Goal: Task Accomplishment & Management: Manage account settings

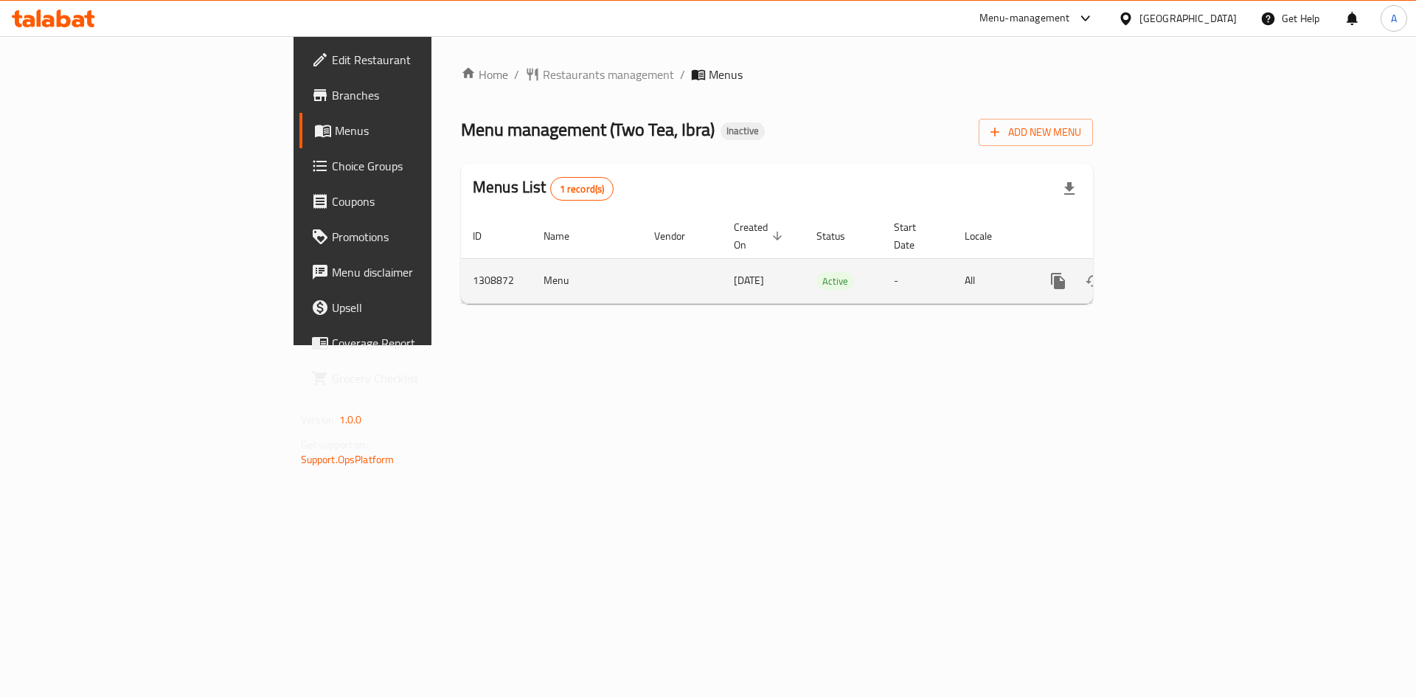
click at [1174, 272] on icon "enhanced table" at bounding box center [1165, 281] width 18 height 18
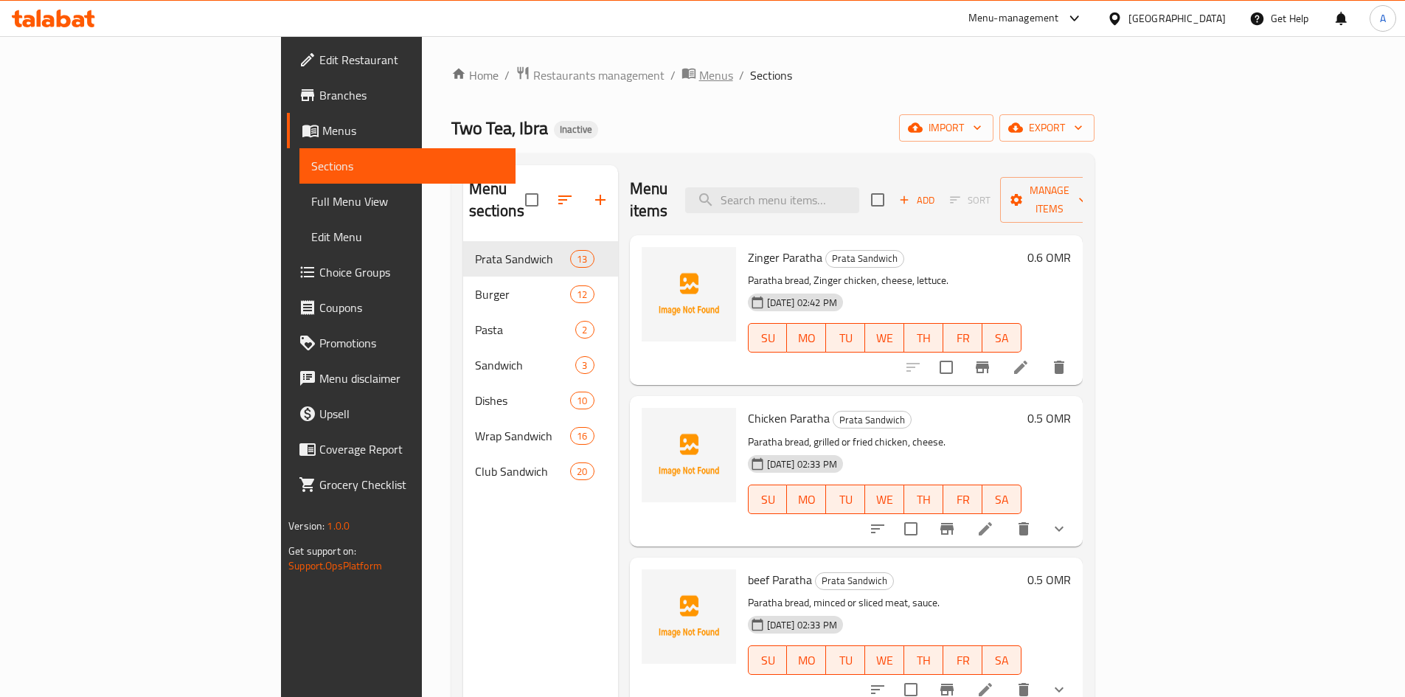
click at [699, 70] on span "Menus" at bounding box center [716, 75] width 34 height 18
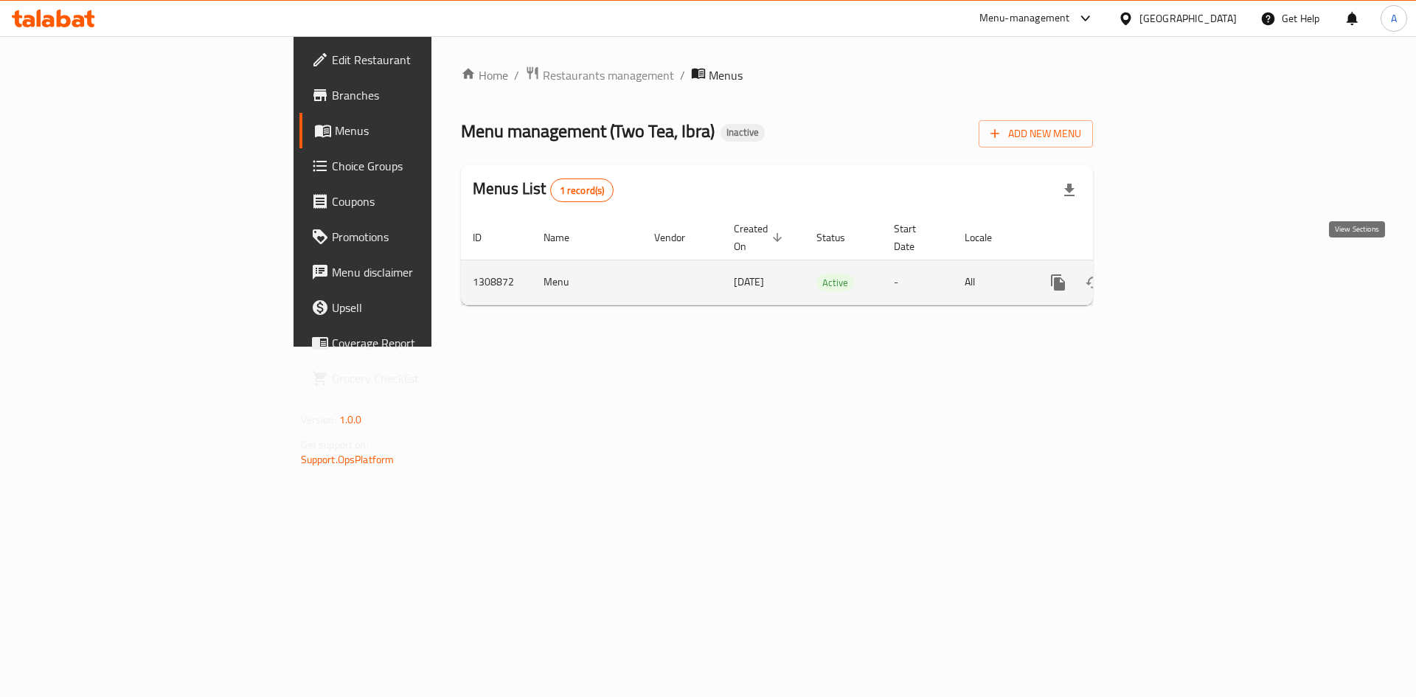
click at [1174, 274] on icon "enhanced table" at bounding box center [1165, 283] width 18 height 18
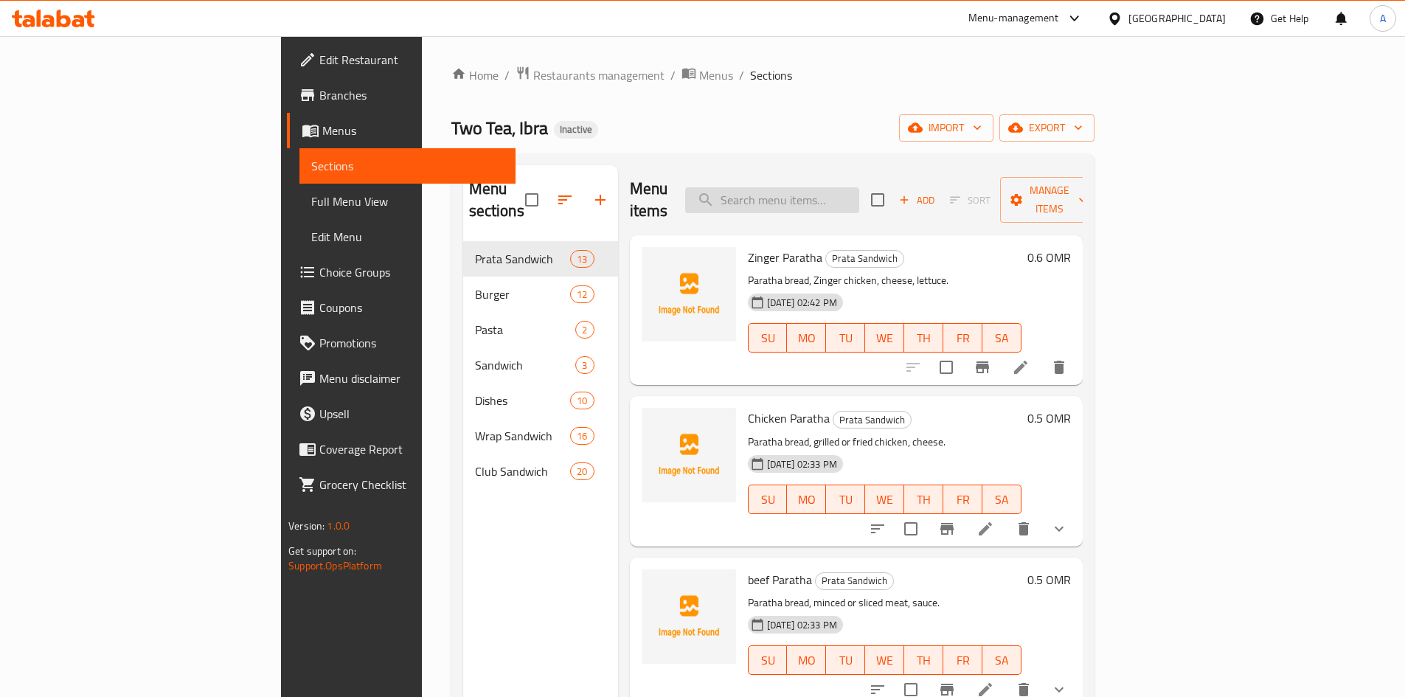
click at [849, 190] on input "search" at bounding box center [772, 200] width 174 height 26
paste input "كلوب بحرية"
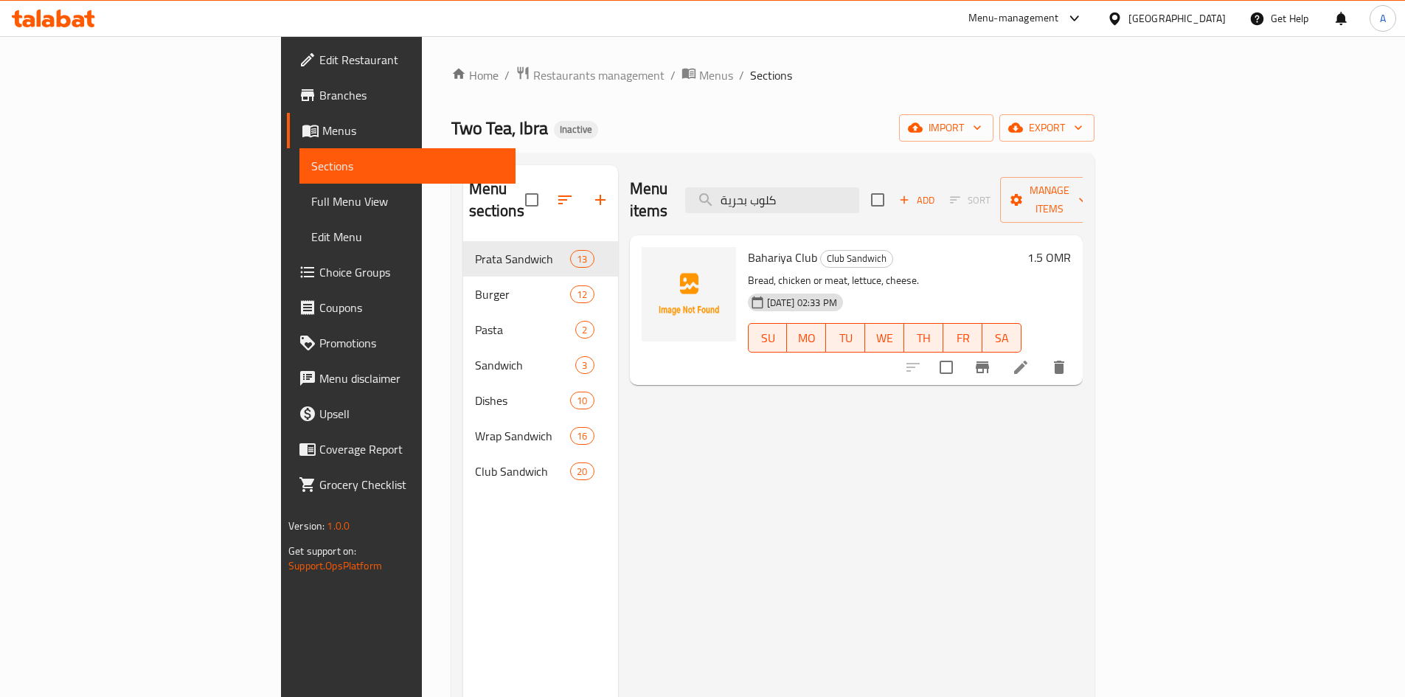
type input "كلوب بحرية"
click at [1083, 125] on span "export" at bounding box center [1047, 128] width 72 height 18
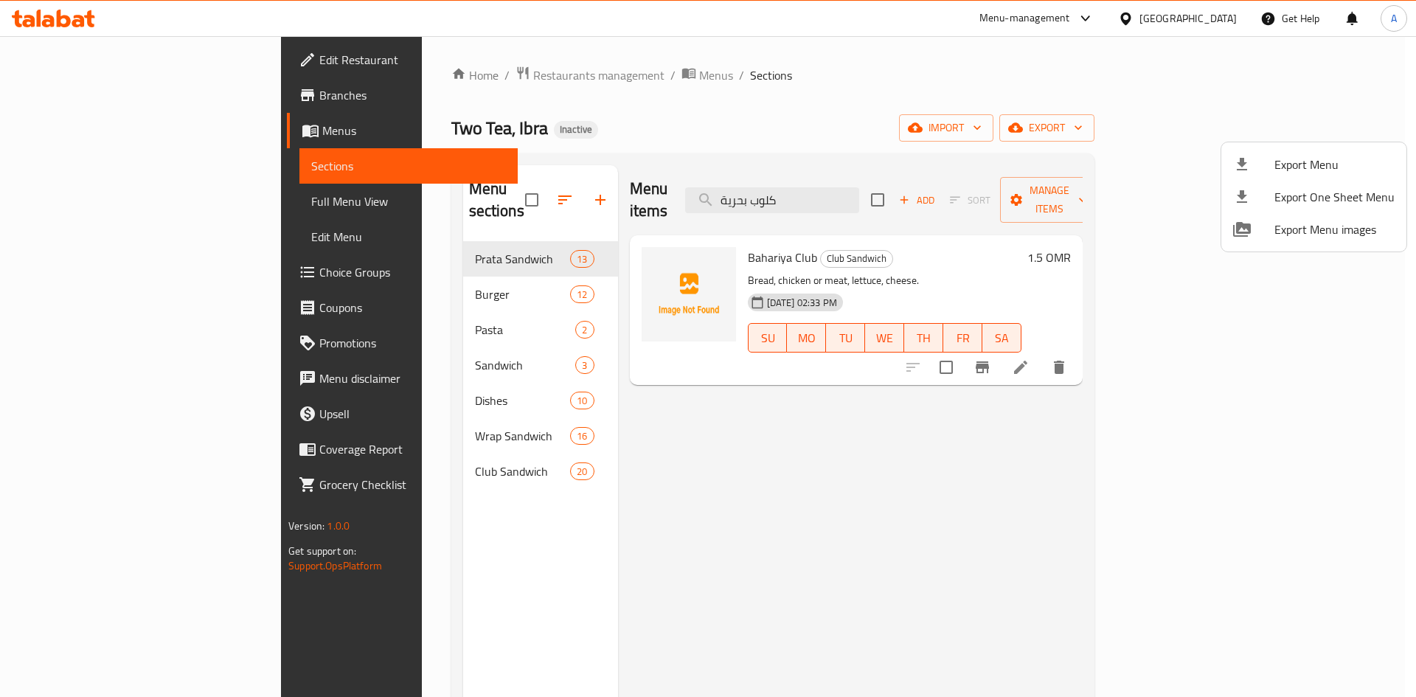
click at [1199, 128] on div at bounding box center [708, 348] width 1416 height 697
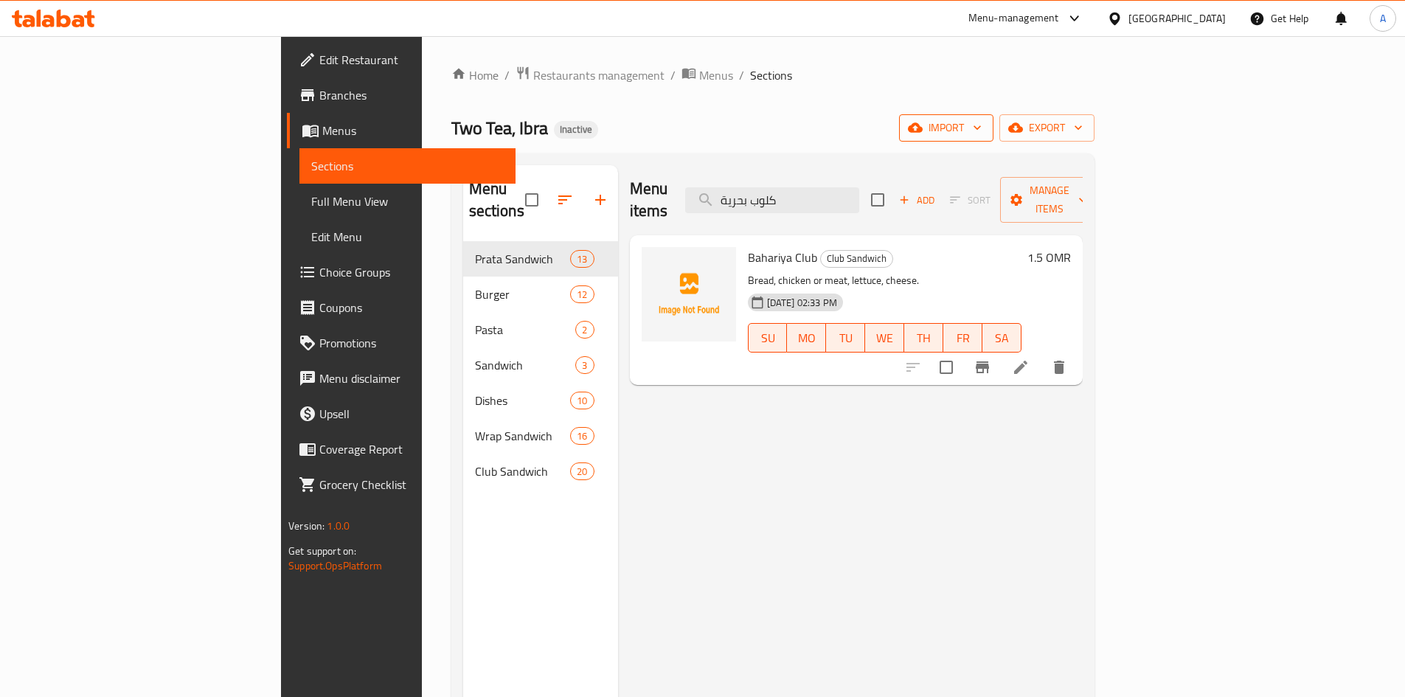
click at [923, 128] on icon "button" at bounding box center [915, 128] width 15 height 10
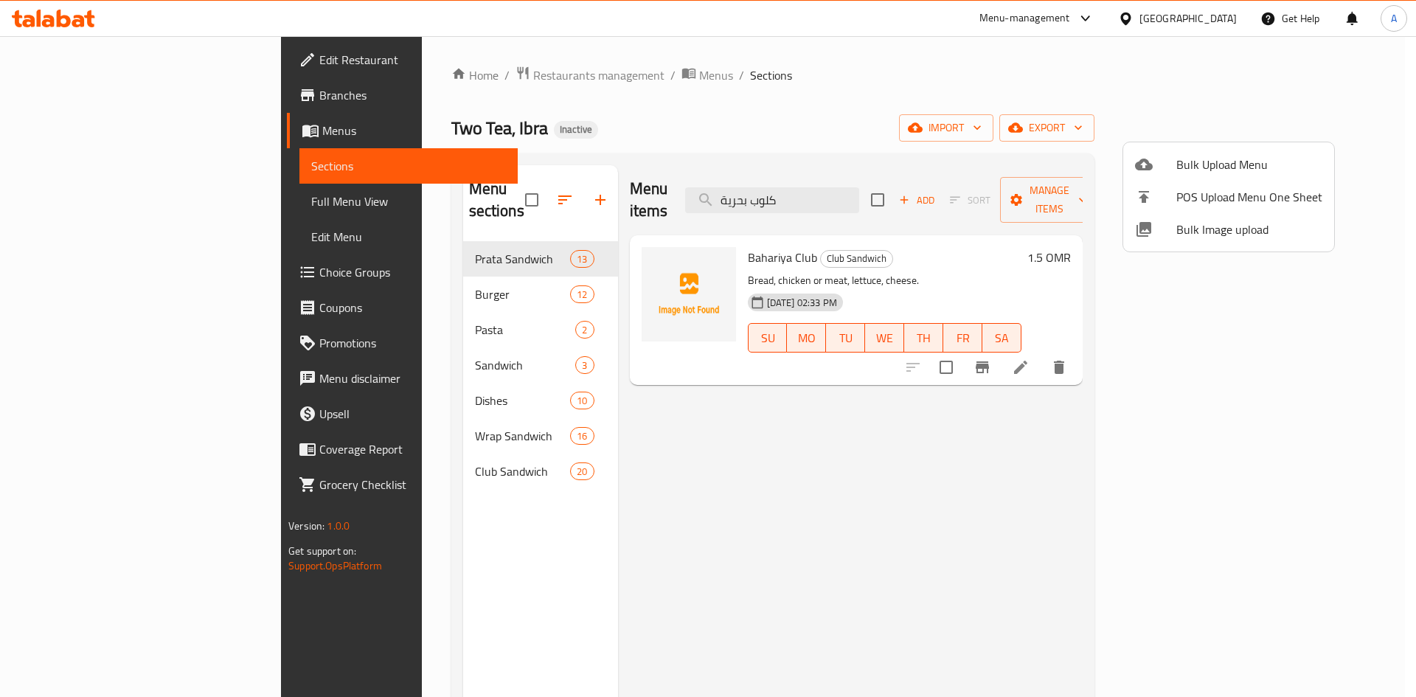
click at [1230, 153] on li "Bulk Upload Menu" at bounding box center [1228, 164] width 211 height 32
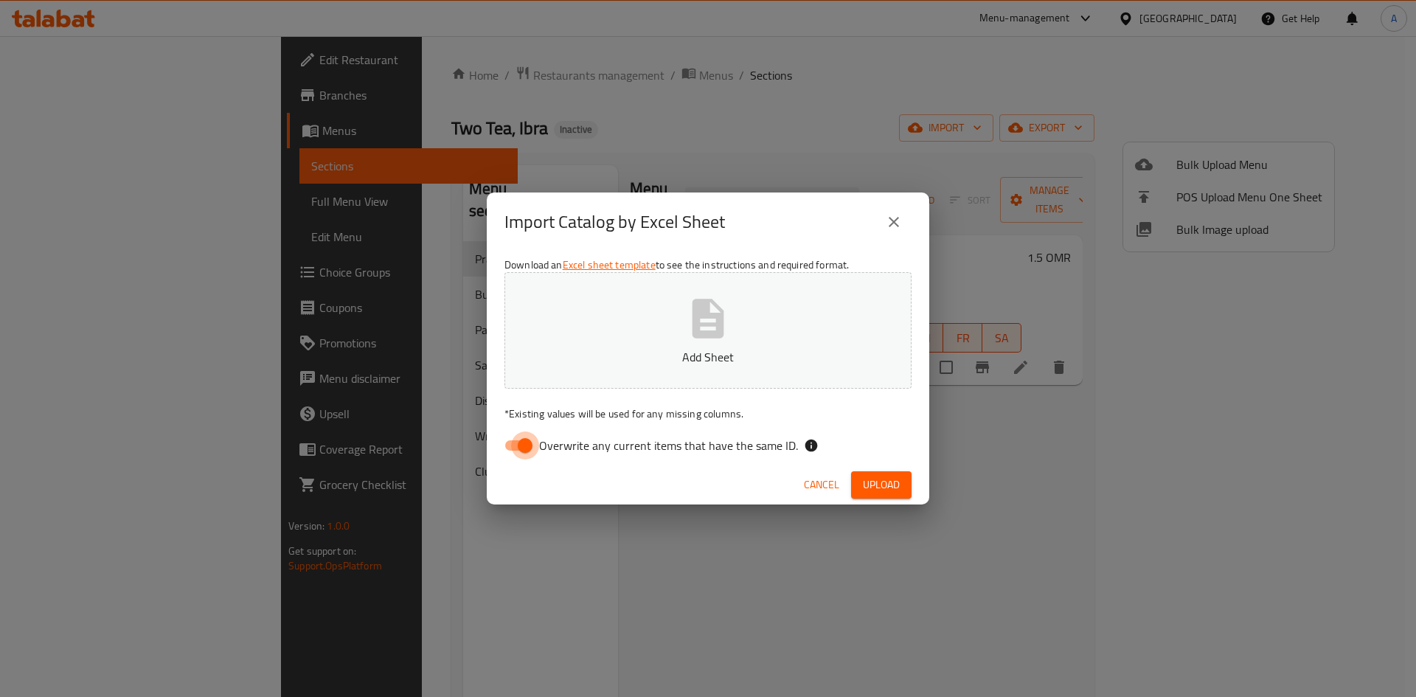
click at [513, 448] on input "Overwrite any current items that have the same ID." at bounding box center [525, 446] width 84 height 28
checkbox input "false"
click at [716, 274] on button "Add Sheet" at bounding box center [708, 330] width 407 height 117
click at [878, 479] on span "Upload" at bounding box center [881, 485] width 37 height 18
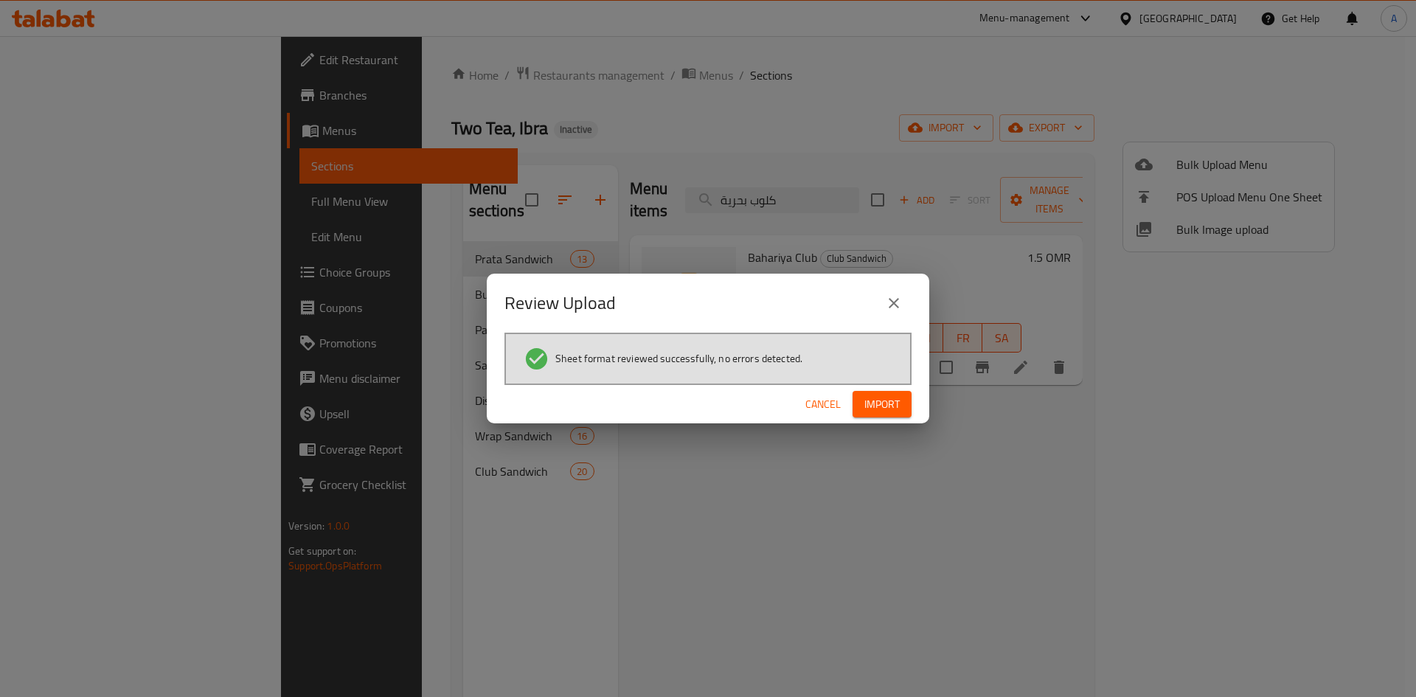
click at [903, 396] on button "Import" at bounding box center [882, 404] width 59 height 27
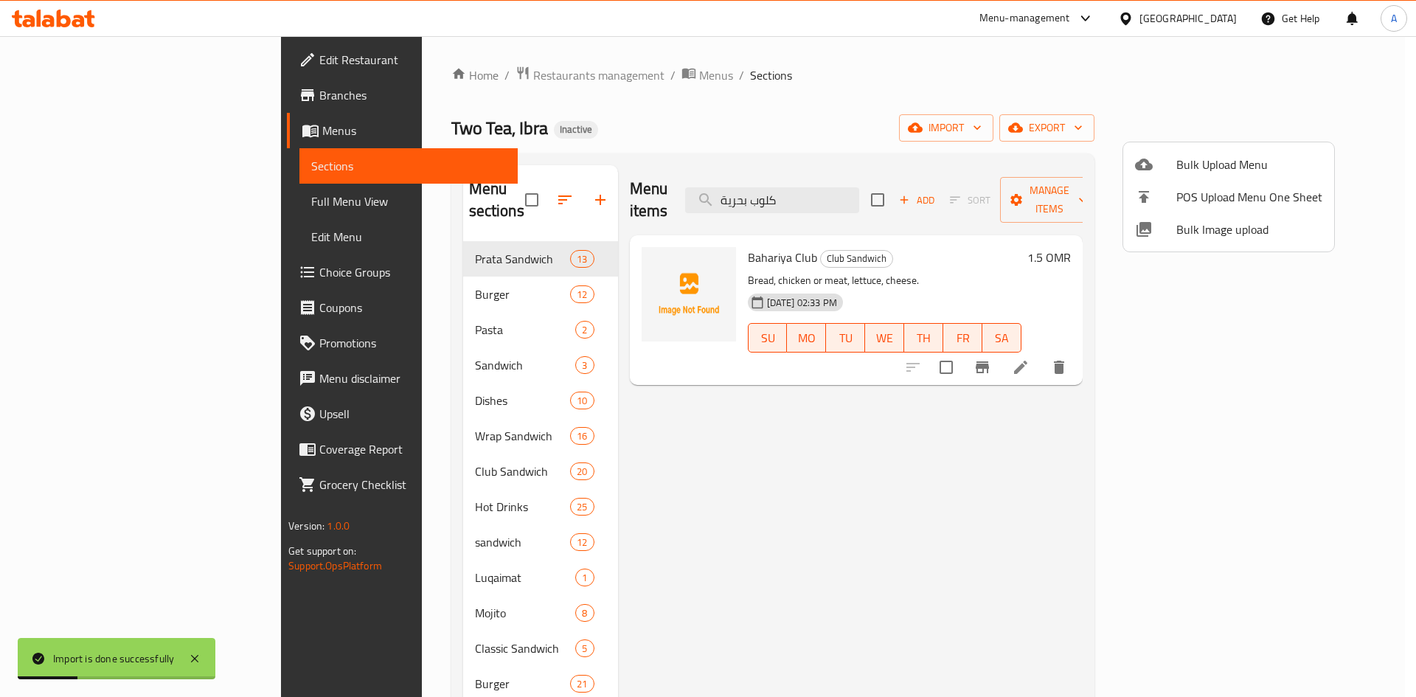
click at [64, 206] on div at bounding box center [708, 348] width 1416 height 697
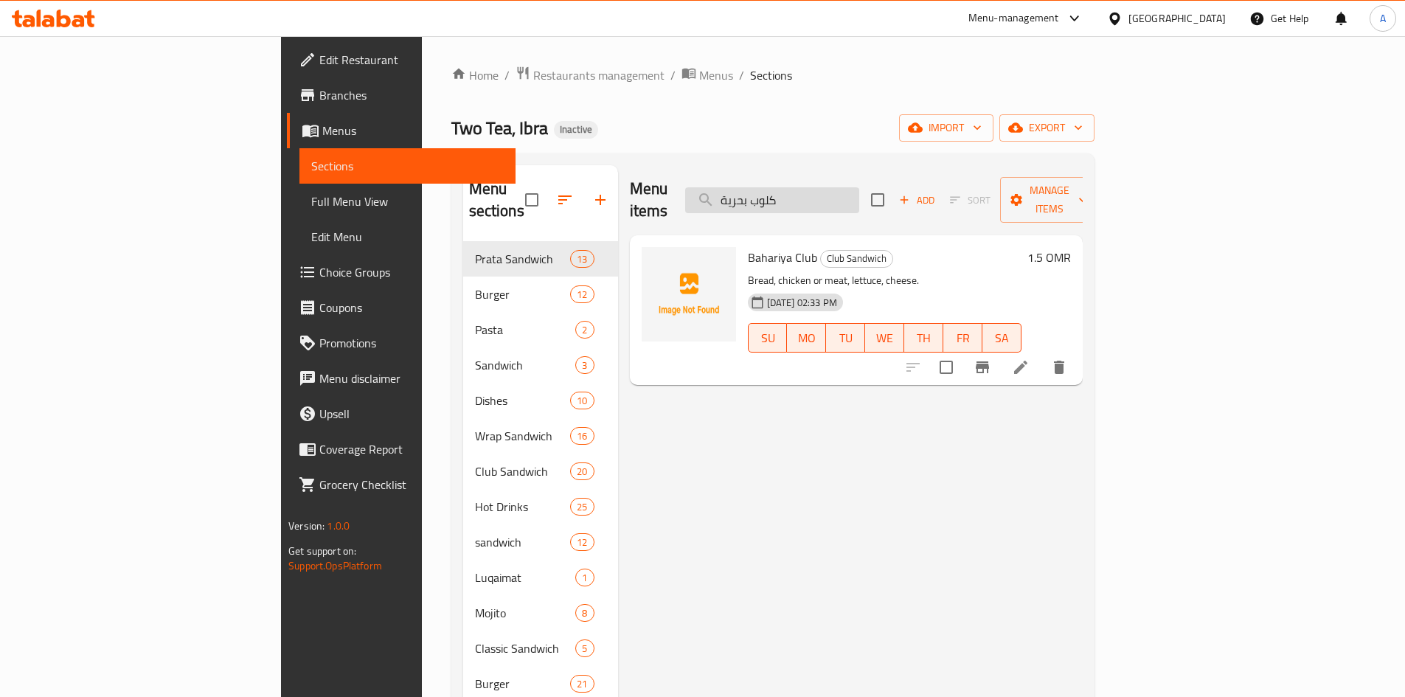
click at [850, 187] on input "كلوب بحرية" at bounding box center [772, 200] width 174 height 26
paste input "Luqaimat with Different Sauces"
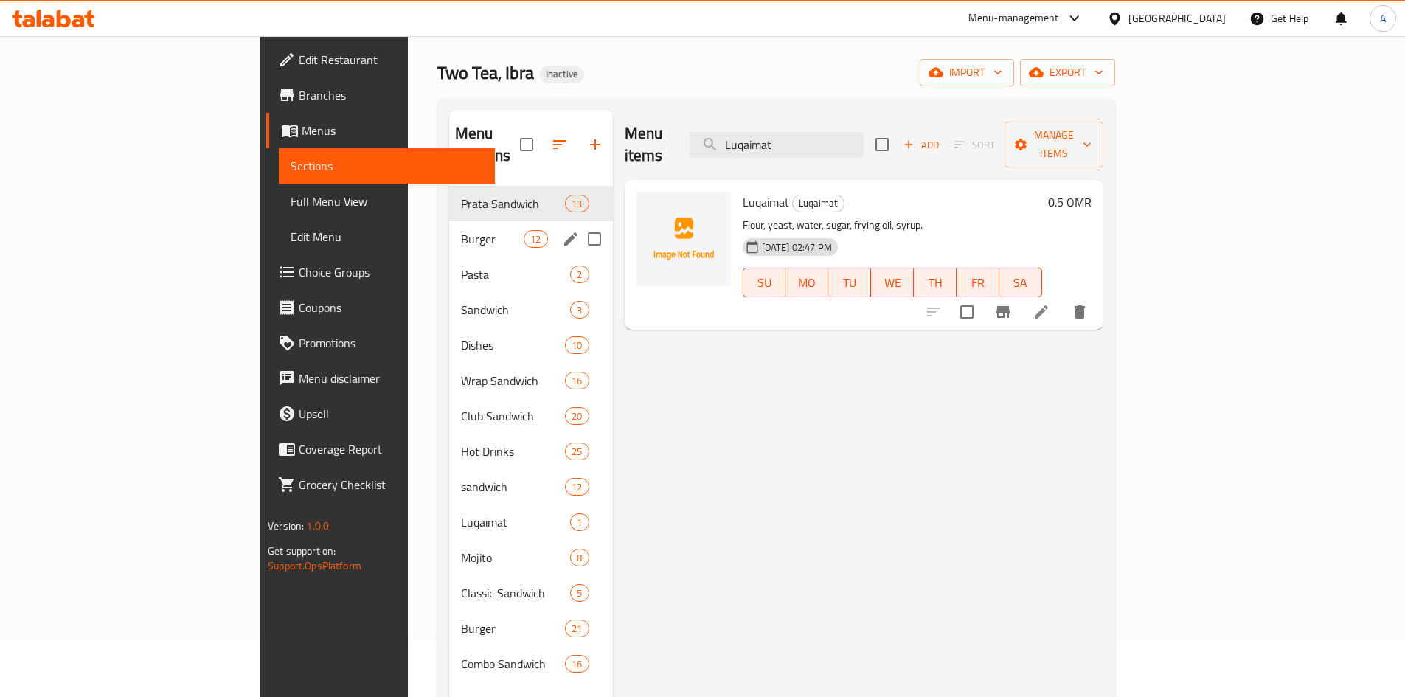
scroll to position [148, 0]
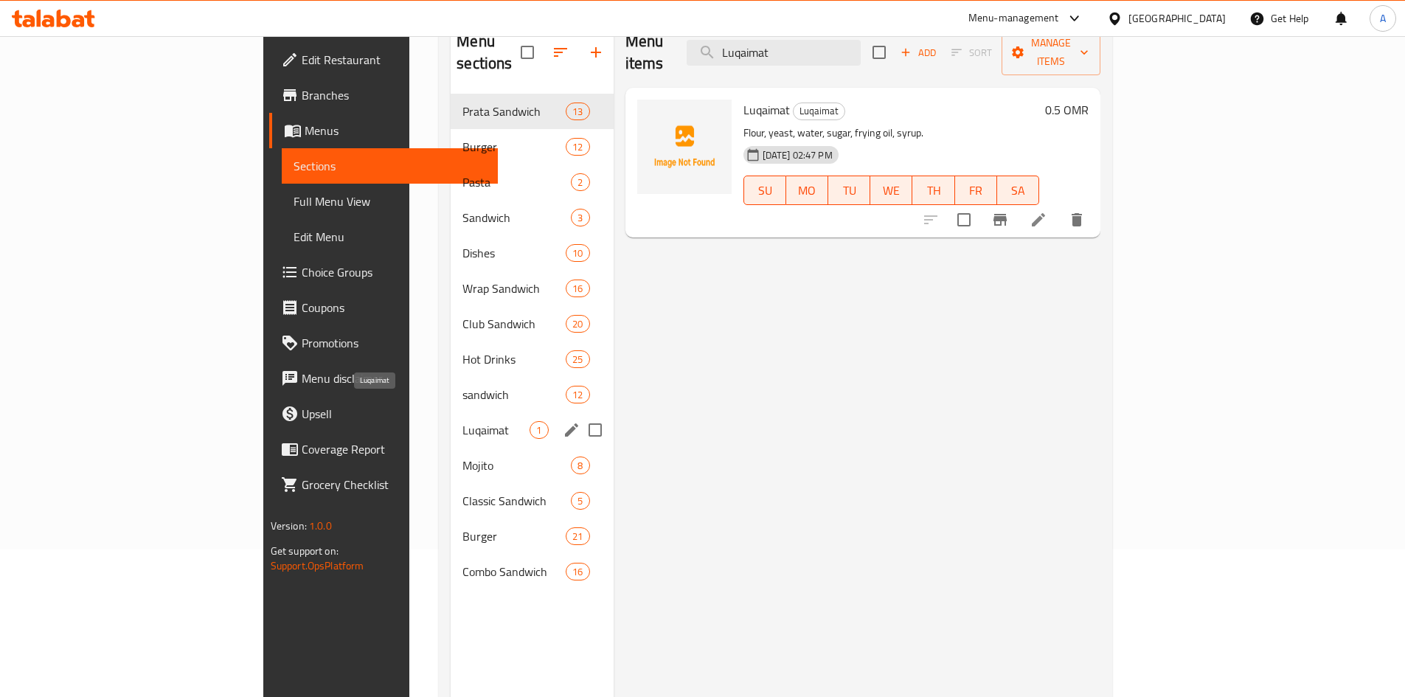
type input "Luqaimat"
click at [463, 421] on span "Luqaimat" at bounding box center [496, 430] width 67 height 18
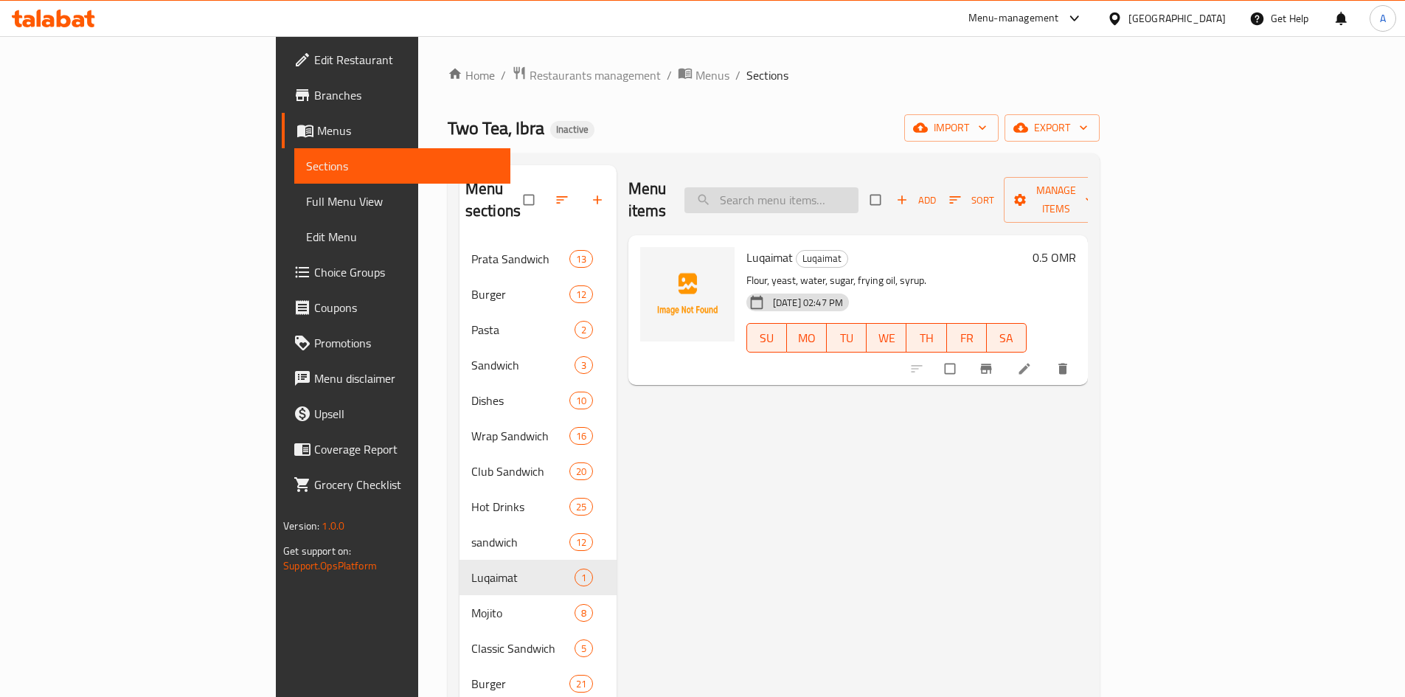
click at [831, 187] on input "search" at bounding box center [772, 200] width 174 height 26
paste input "Turkish Coffee with Milk"
type input "Turkish Coffee with Milk"
click at [1032, 364] on icon "delete" at bounding box center [1027, 369] width 9 height 11
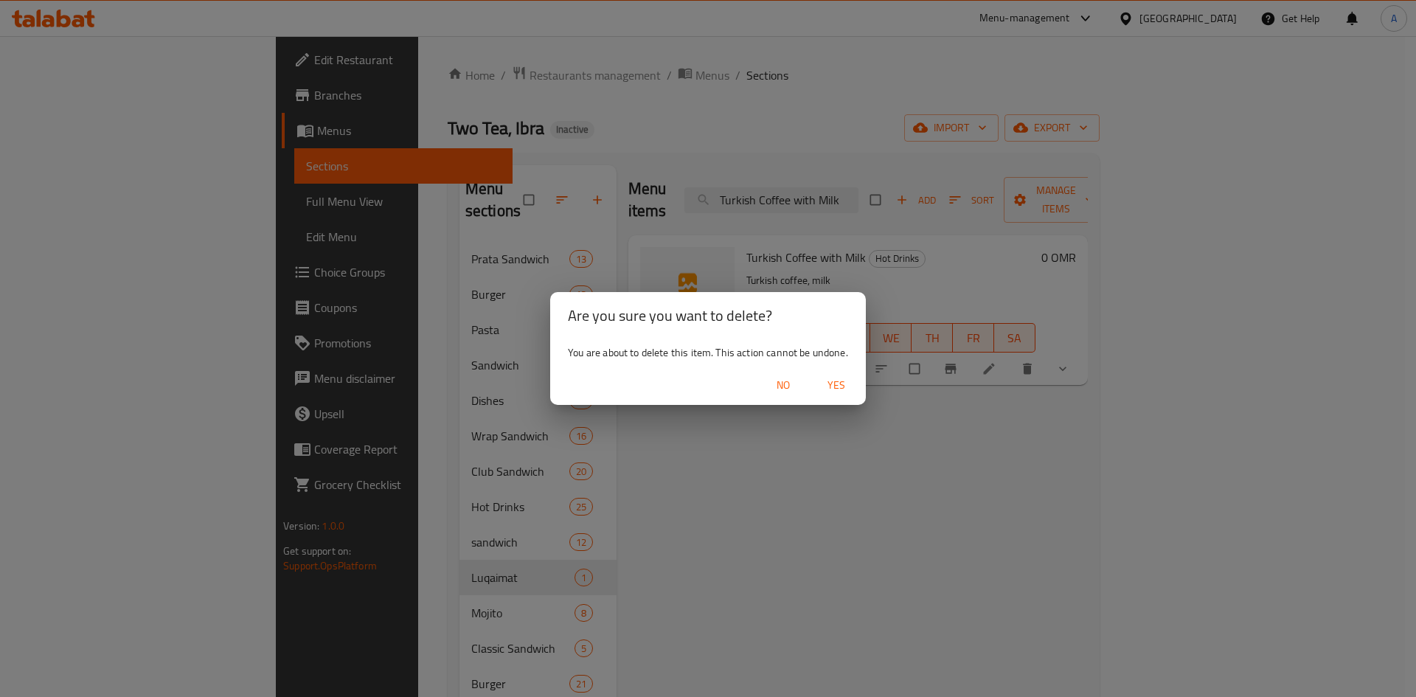
click at [834, 394] on span "Yes" at bounding box center [836, 385] width 35 height 18
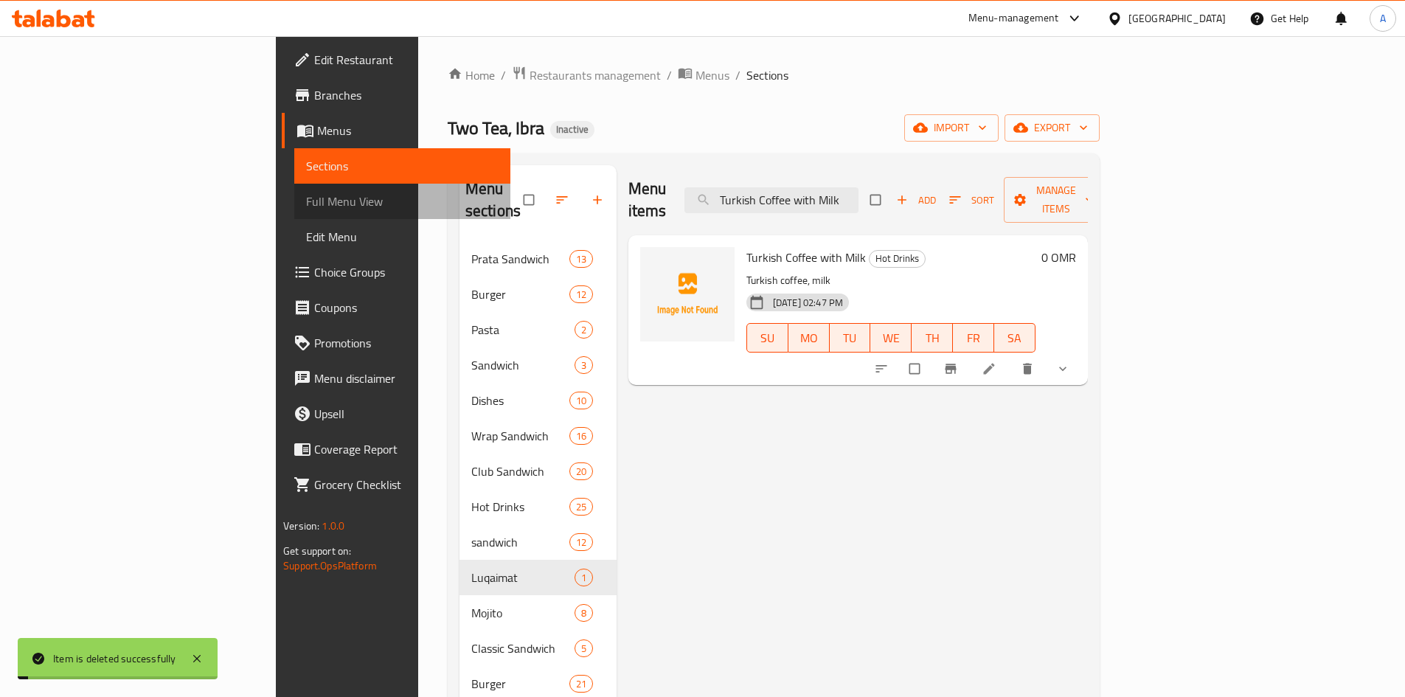
click at [306, 207] on span "Full Menu View" at bounding box center [402, 202] width 193 height 18
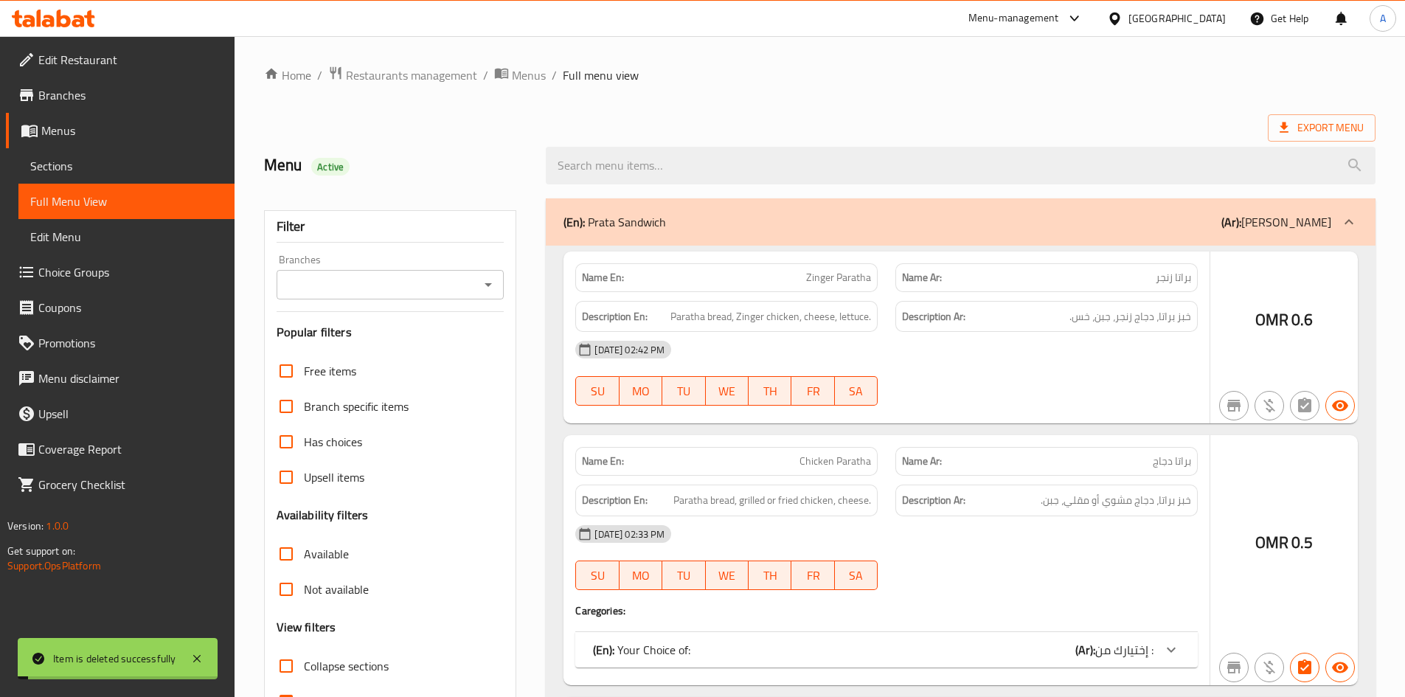
click at [348, 693] on span "Collapse categories" at bounding box center [351, 702] width 95 height 18
click at [304, 684] on input "Collapse categories" at bounding box center [286, 701] width 35 height 35
checkbox input "false"
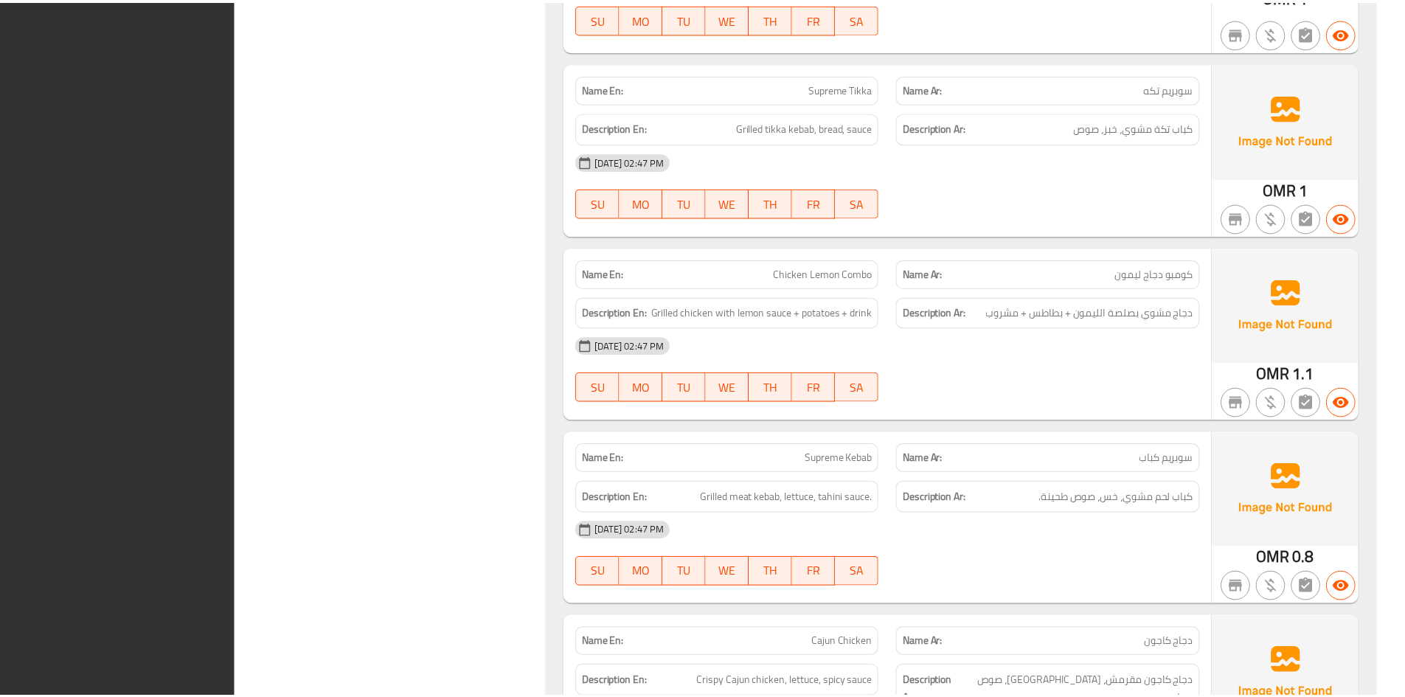
scroll to position [43883, 0]
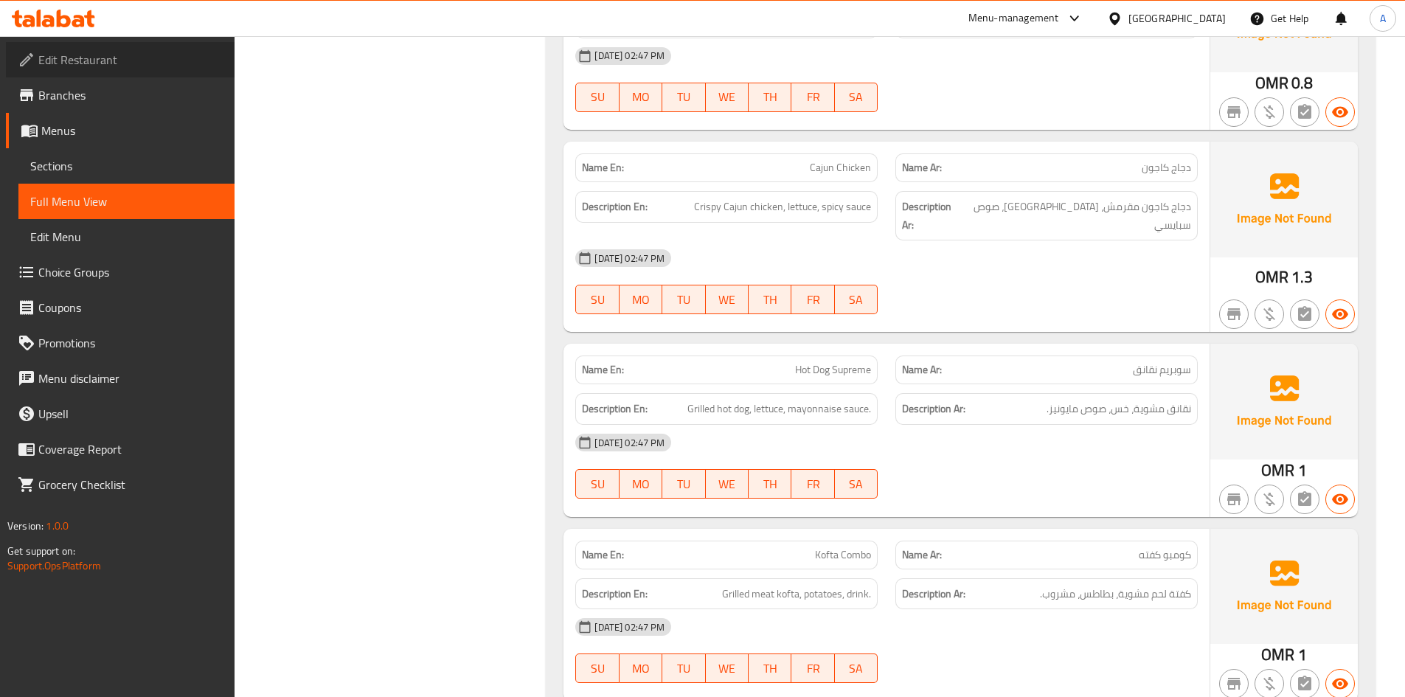
click at [118, 63] on span "Edit Restaurant" at bounding box center [130, 60] width 184 height 18
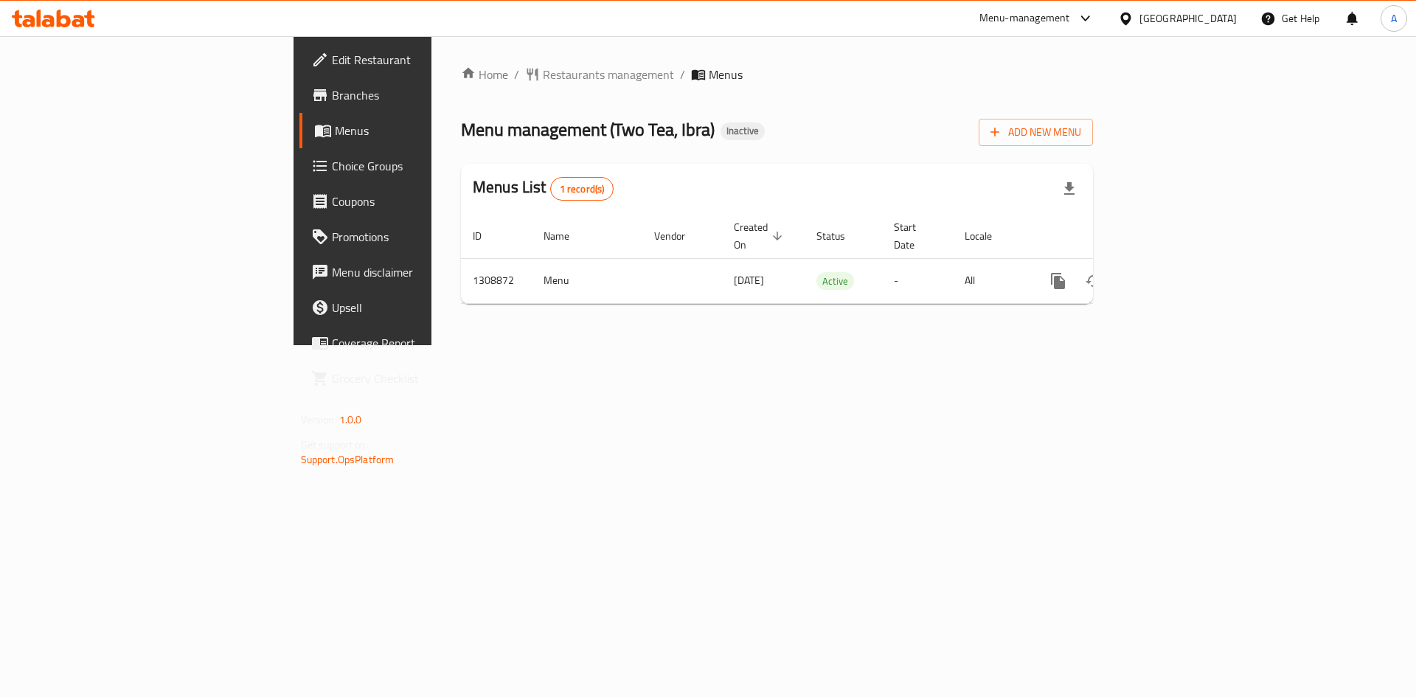
click at [332, 97] on span "Branches" at bounding box center [425, 95] width 187 height 18
